Goal: Information Seeking & Learning: Learn about a topic

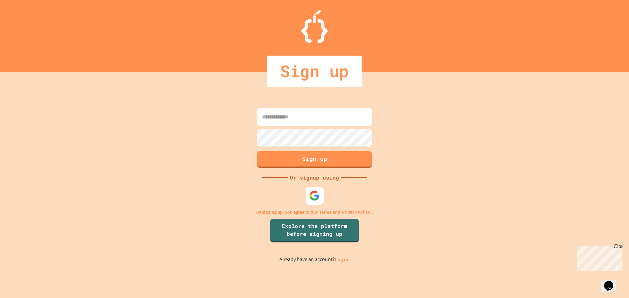
click at [316, 194] on img at bounding box center [314, 195] width 11 height 11
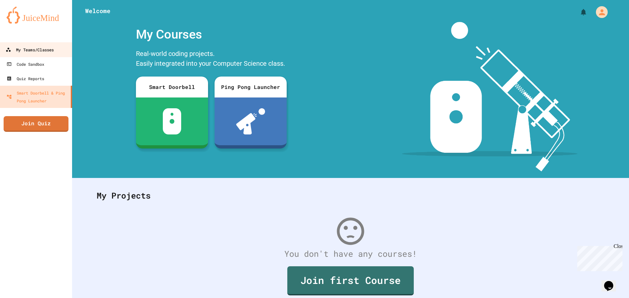
click at [42, 52] on div "My Teams/Classes" at bounding box center [30, 50] width 48 height 8
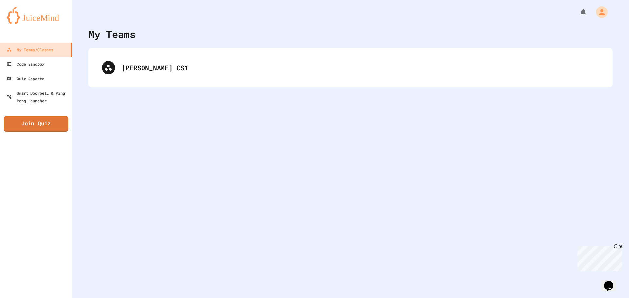
click at [122, 63] on div "[PERSON_NAME] CS1" at bounding box center [350, 68] width 511 height 26
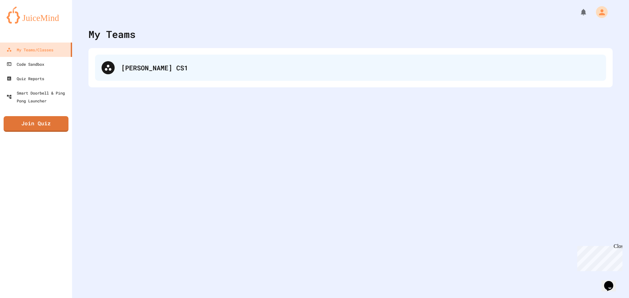
click at [124, 66] on div "[PERSON_NAME] CS1" at bounding box center [360, 68] width 478 height 10
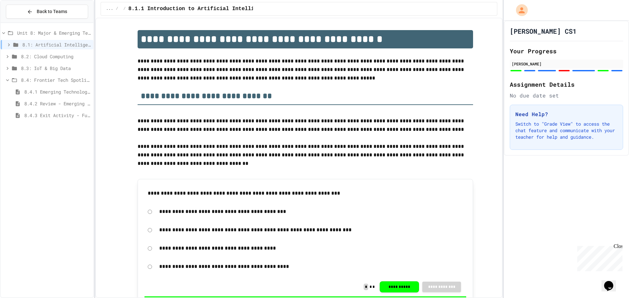
click at [49, 79] on span "8.4: Frontier Tech Spotlight" at bounding box center [56, 80] width 70 height 7
click at [382, 200] on div "**********" at bounding box center [305, 193] width 322 height 15
click at [68, 83] on span "8.4: Frontier Tech Spotlight" at bounding box center [56, 80] width 70 height 7
click at [64, 69] on span "8.3: IoT & Big Data" at bounding box center [56, 68] width 70 height 7
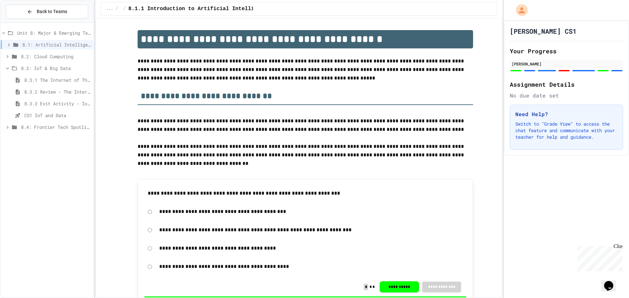
click at [64, 69] on span "8.3: IoT & Big Data" at bounding box center [56, 68] width 70 height 7
click at [58, 55] on span "8.2: Cloud Computing" at bounding box center [56, 56] width 70 height 7
click at [56, 45] on span "8.1: Artificial Intelligence Basics" at bounding box center [56, 44] width 68 height 7
click at [56, 45] on span "8.1: Artificial Intelligence Basics" at bounding box center [56, 44] width 70 height 7
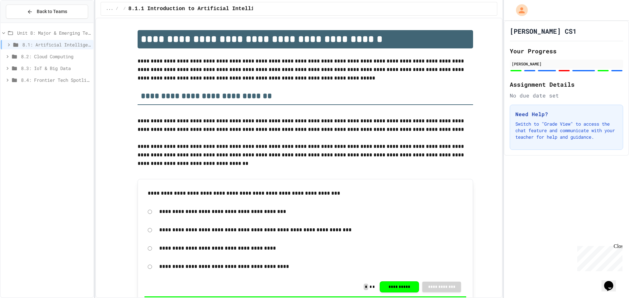
click at [66, 30] on span "Unit 8: Major & Emerging Technologies" at bounding box center [54, 32] width 74 height 7
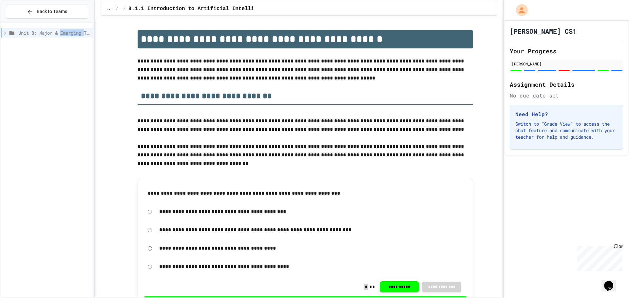
click at [66, 30] on span "Unit 8: Major & Emerging Technologies" at bounding box center [54, 32] width 72 height 7
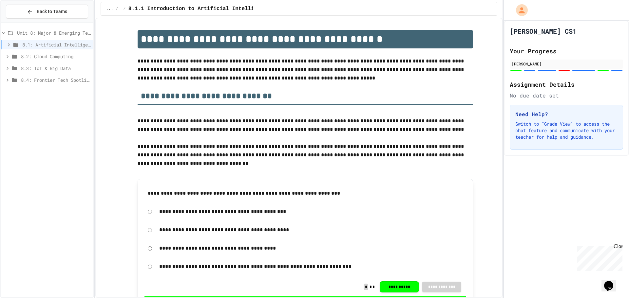
click at [42, 79] on span "8.4: Frontier Tech Spotlight" at bounding box center [56, 80] width 70 height 7
